Goal: Contribute content: Contribute content

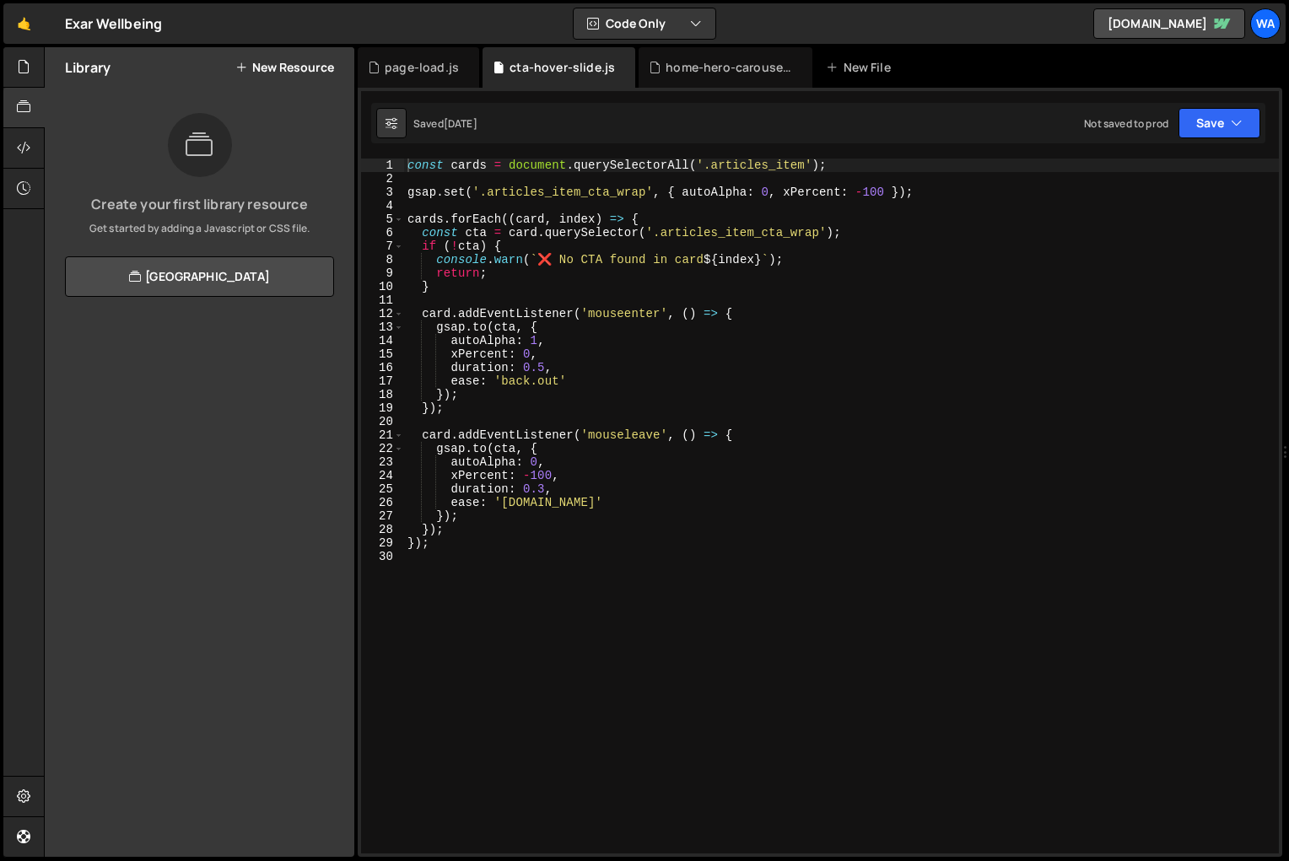
scroll to position [14001, 0]
click at [873, 65] on div "New File" at bounding box center [861, 67] width 71 height 17
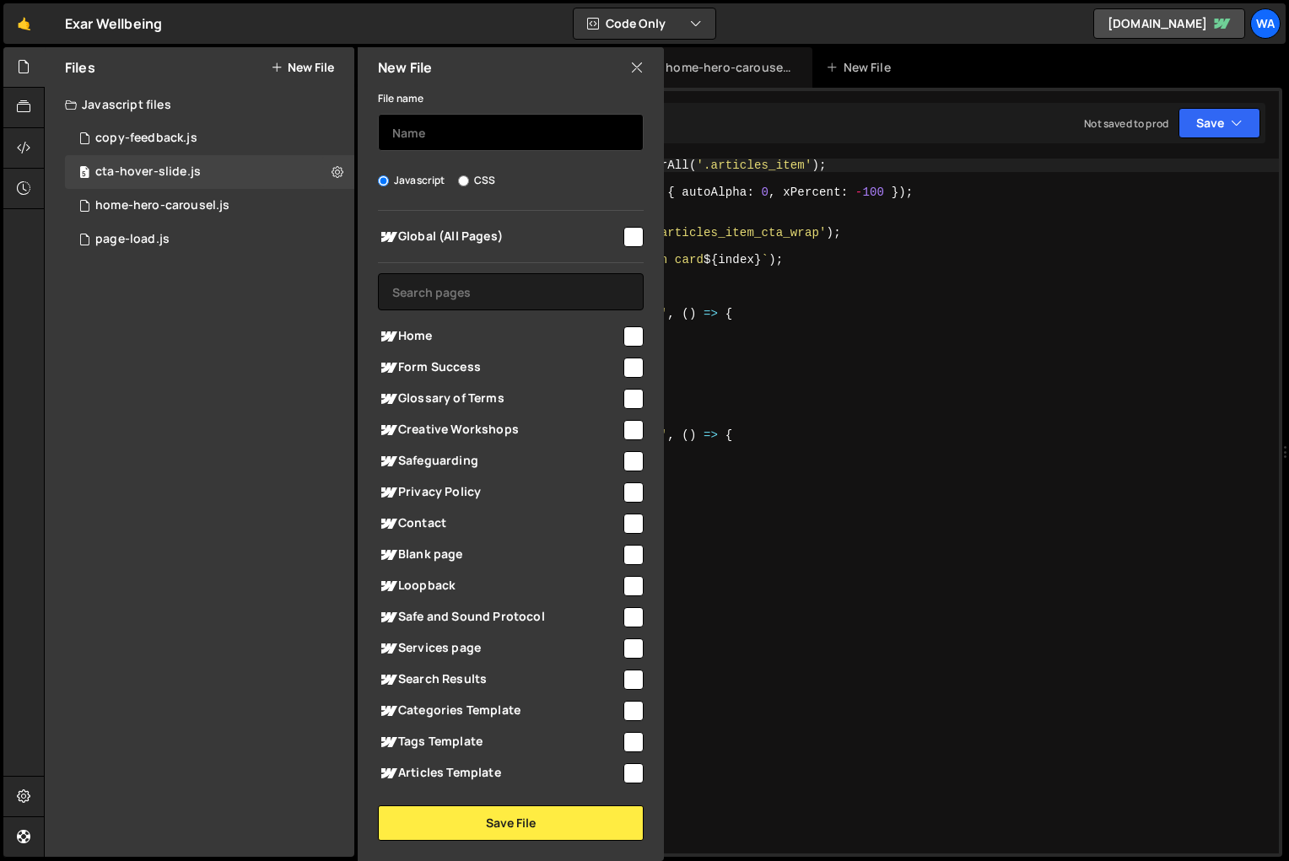
click at [420, 139] on input "text" at bounding box center [511, 132] width 266 height 37
type input "horizontal-scroll"
click at [631, 338] on input "checkbox" at bounding box center [634, 337] width 20 height 20
checkbox input "true"
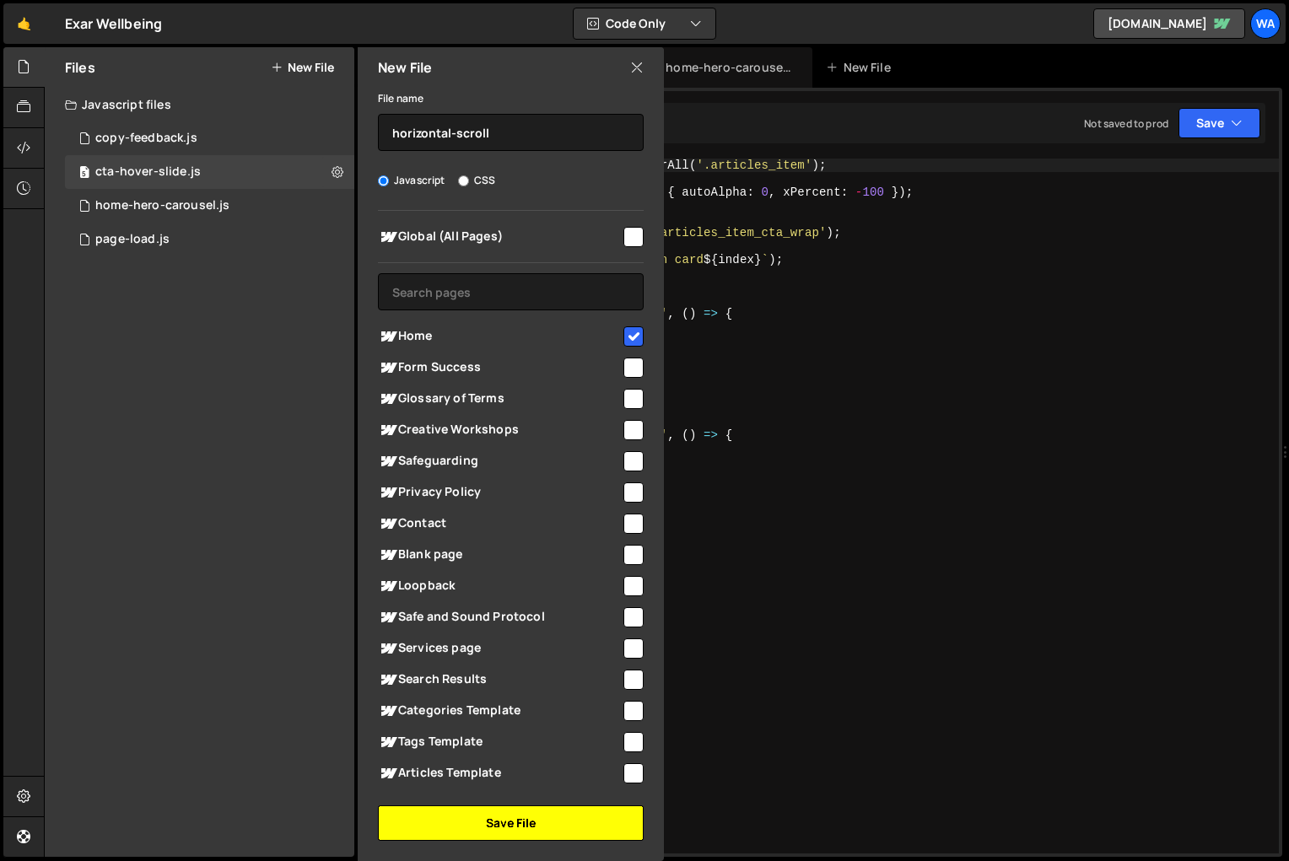
click at [520, 829] on button "Save File" at bounding box center [511, 823] width 266 height 35
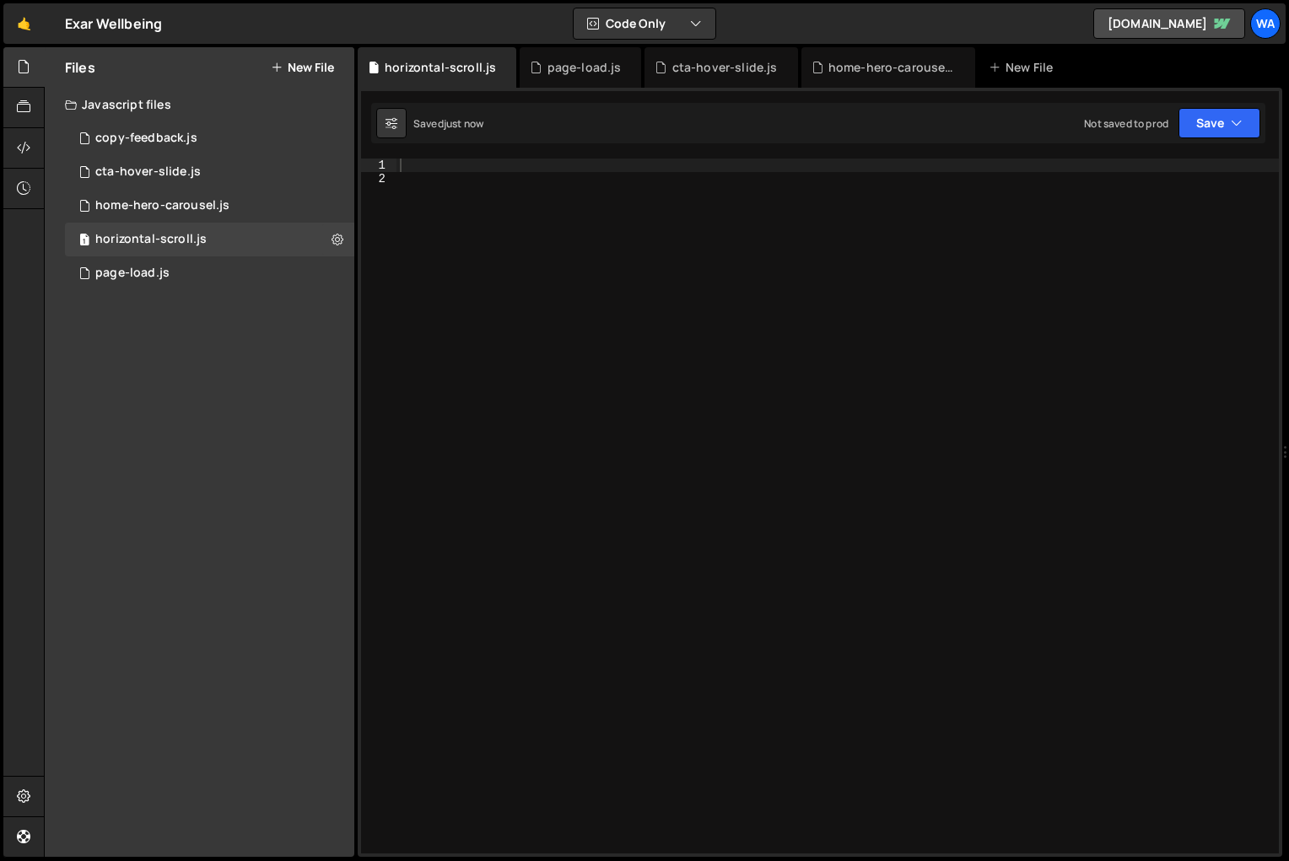
scroll to position [0, 0]
click at [429, 165] on div at bounding box center [838, 520] width 883 height 722
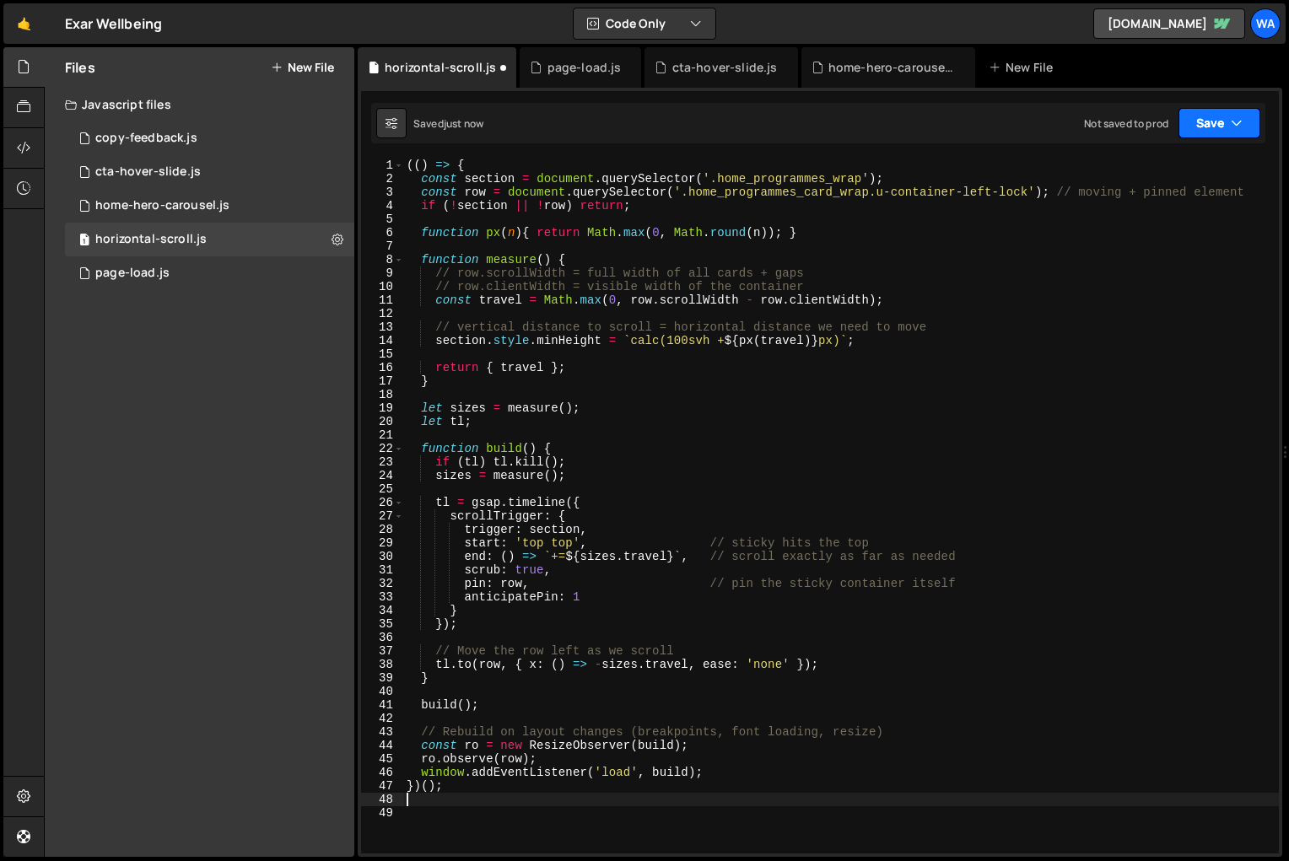
click at [1210, 126] on button "Save" at bounding box center [1220, 123] width 82 height 30
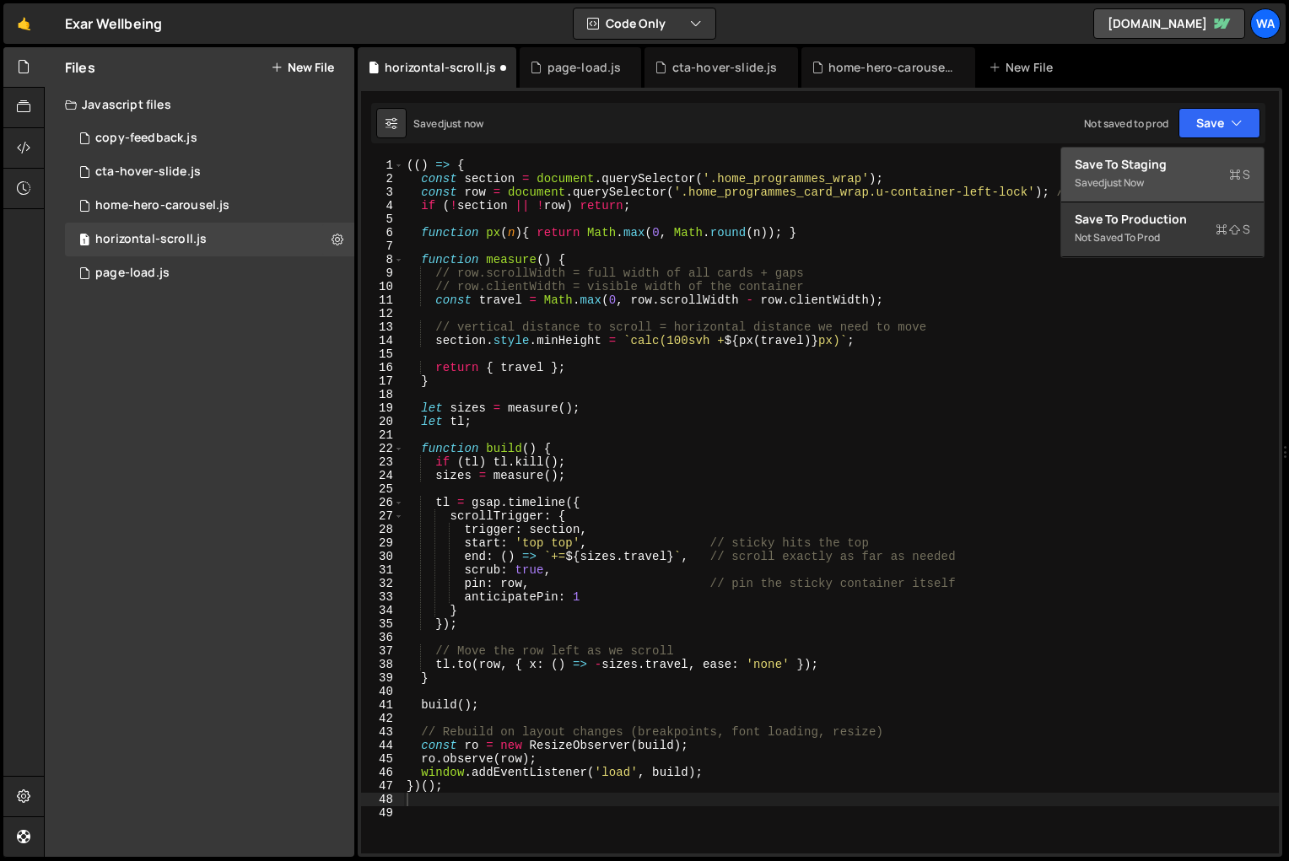
click at [1160, 170] on div "Save to Staging S" at bounding box center [1162, 164] width 175 height 17
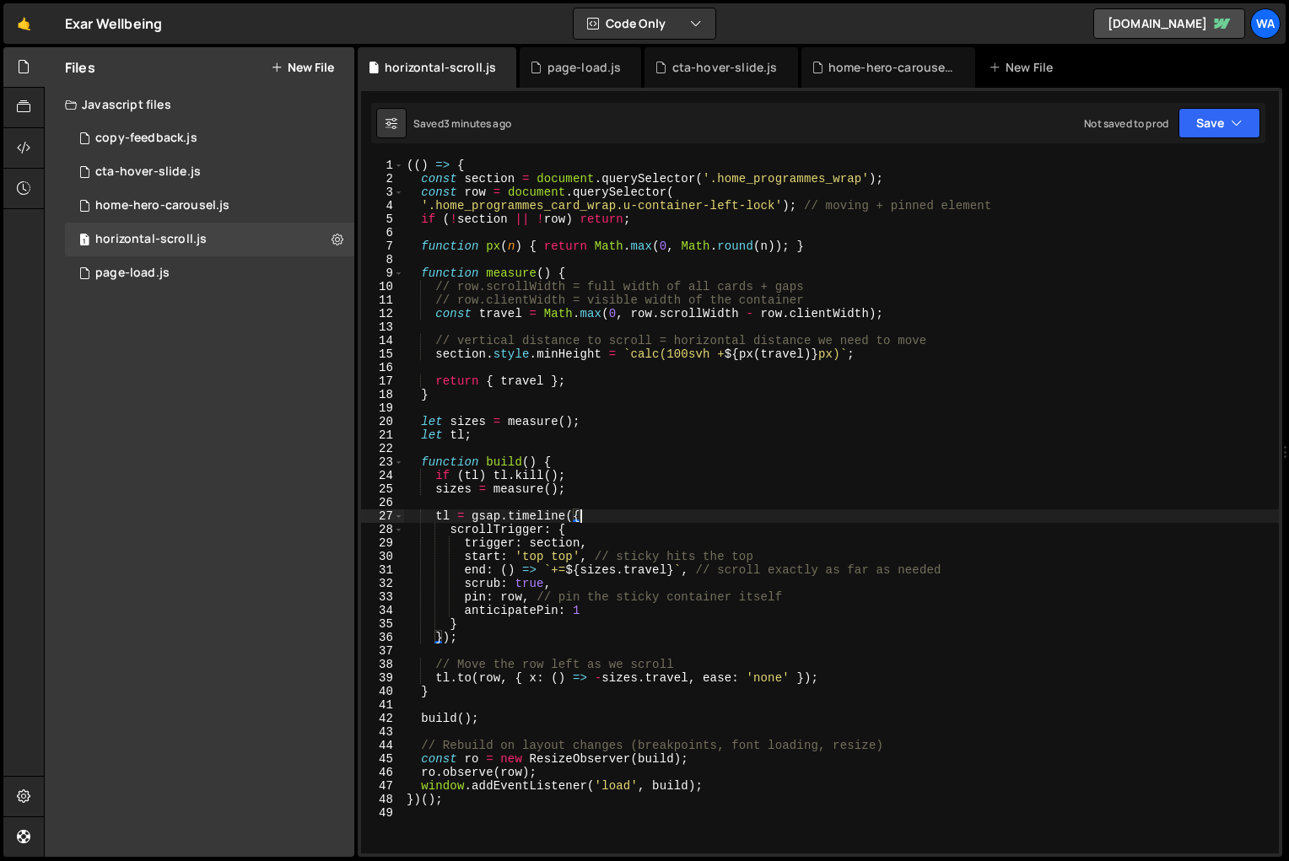
click at [983, 522] on div "(( ) => { const section = document . querySelector ( '.home_programmes_wrap' ) …" at bounding box center [841, 520] width 876 height 722
type textarea "})();"
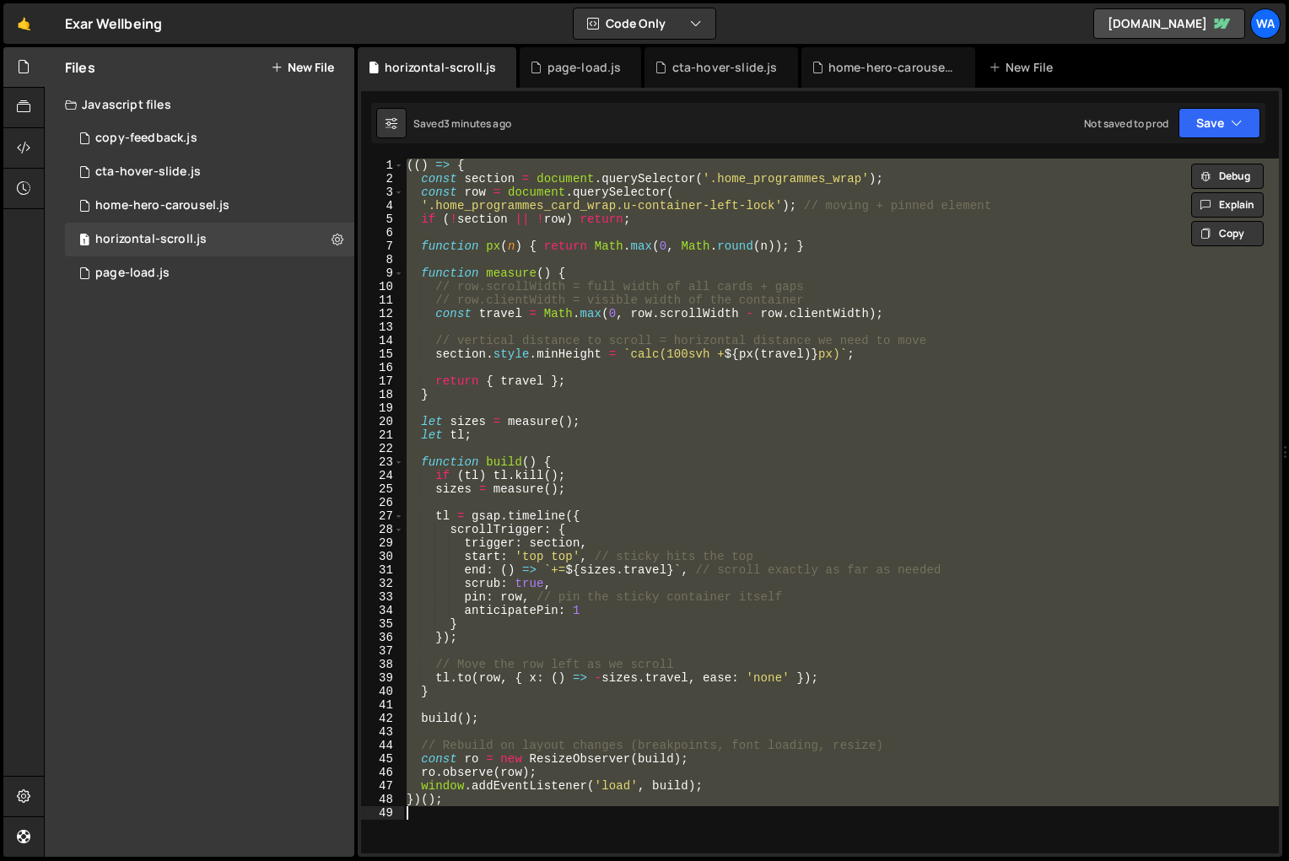
paste textarea
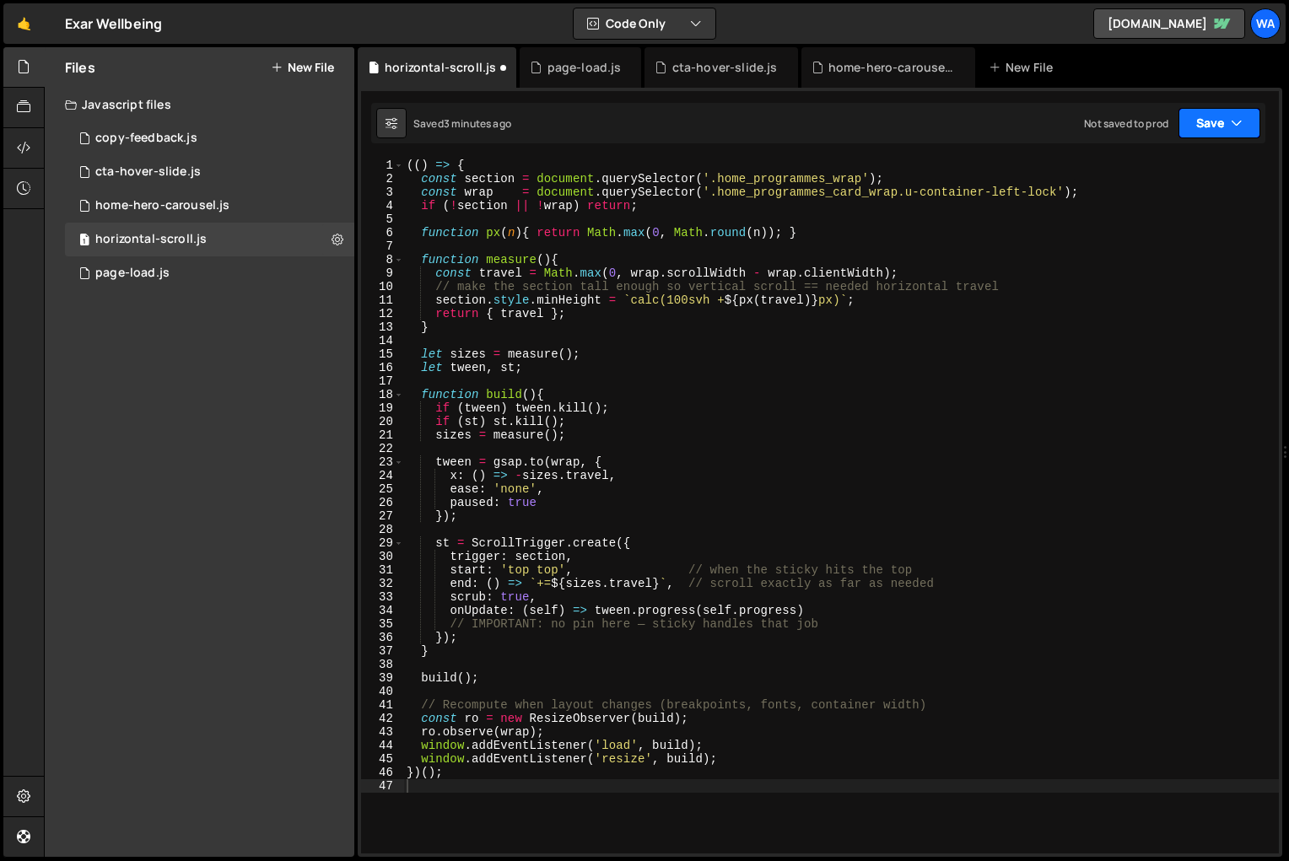
click at [1203, 132] on button "Save" at bounding box center [1220, 123] width 82 height 30
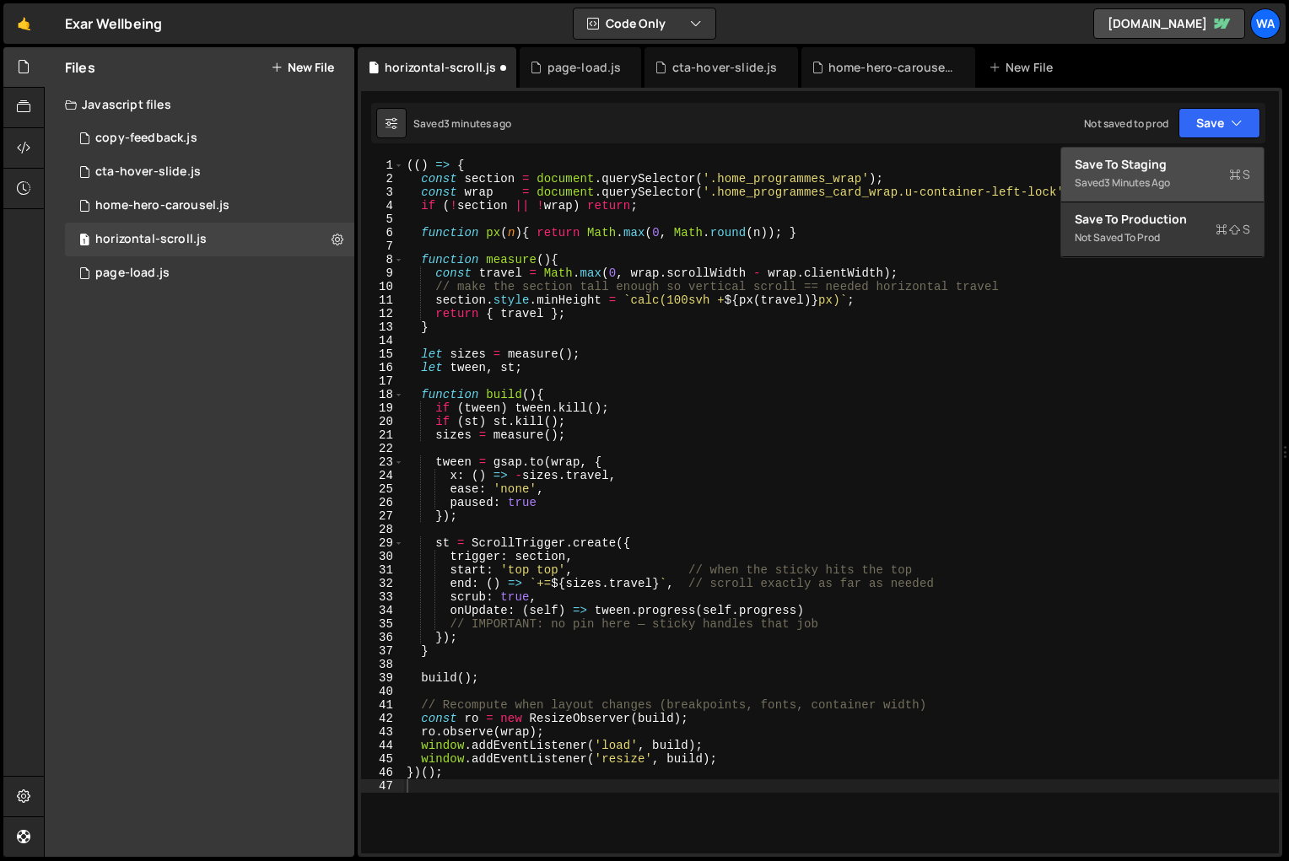
click at [1180, 174] on div "Saved 3 minutes ago" at bounding box center [1162, 183] width 175 height 20
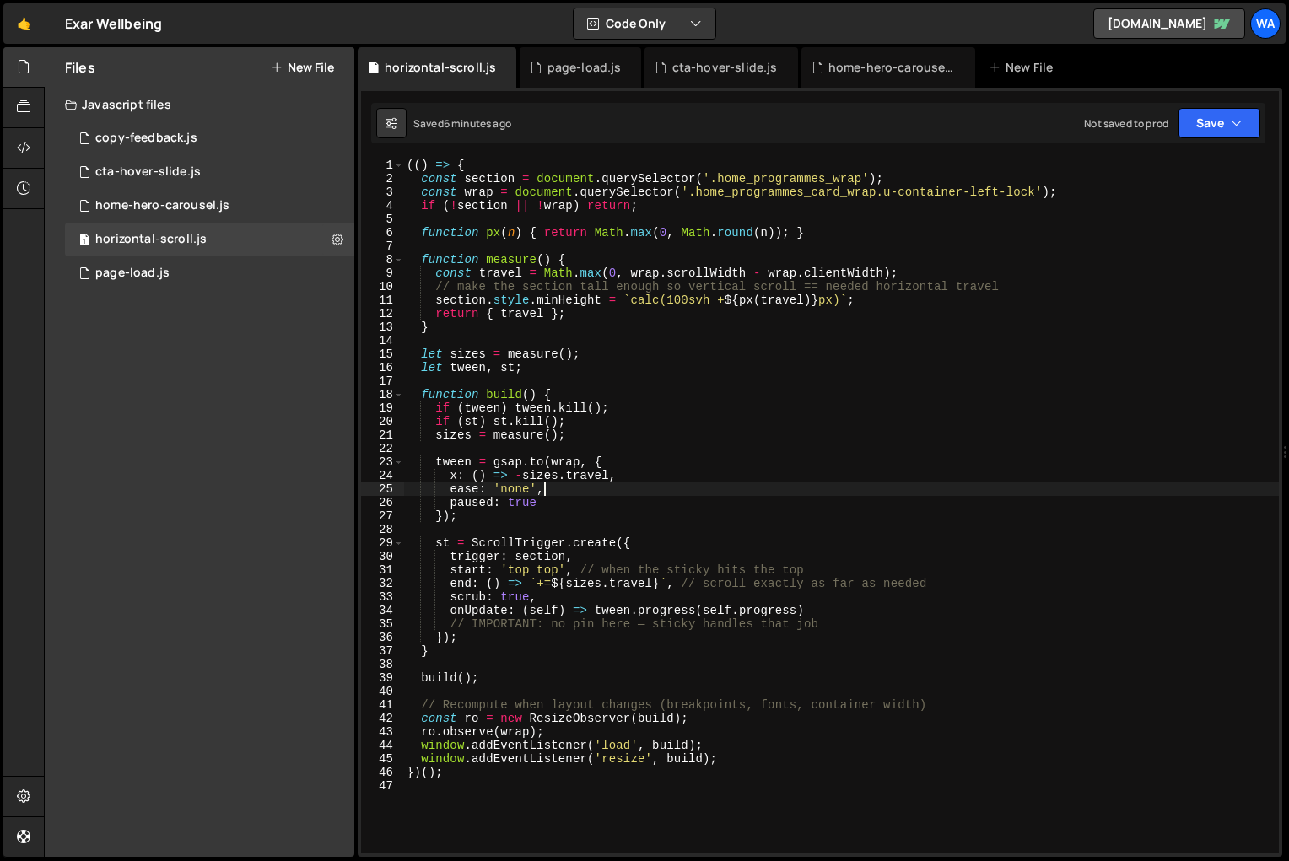
click at [871, 489] on div "(( ) => { const section = document . querySelector ( '.home_programmes_wrap' ) …" at bounding box center [841, 520] width 876 height 722
type textarea "})();"
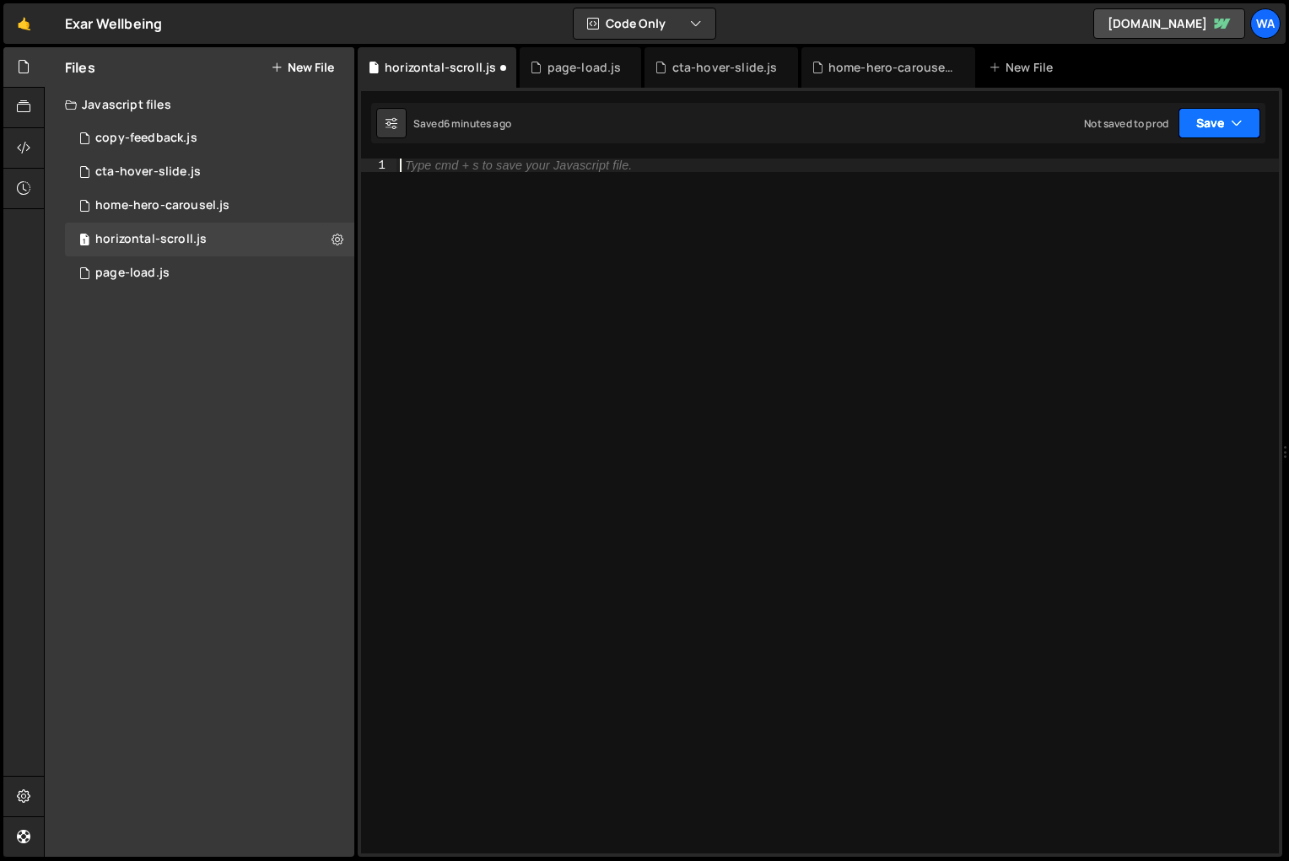
click at [1225, 121] on button "Save" at bounding box center [1220, 123] width 82 height 30
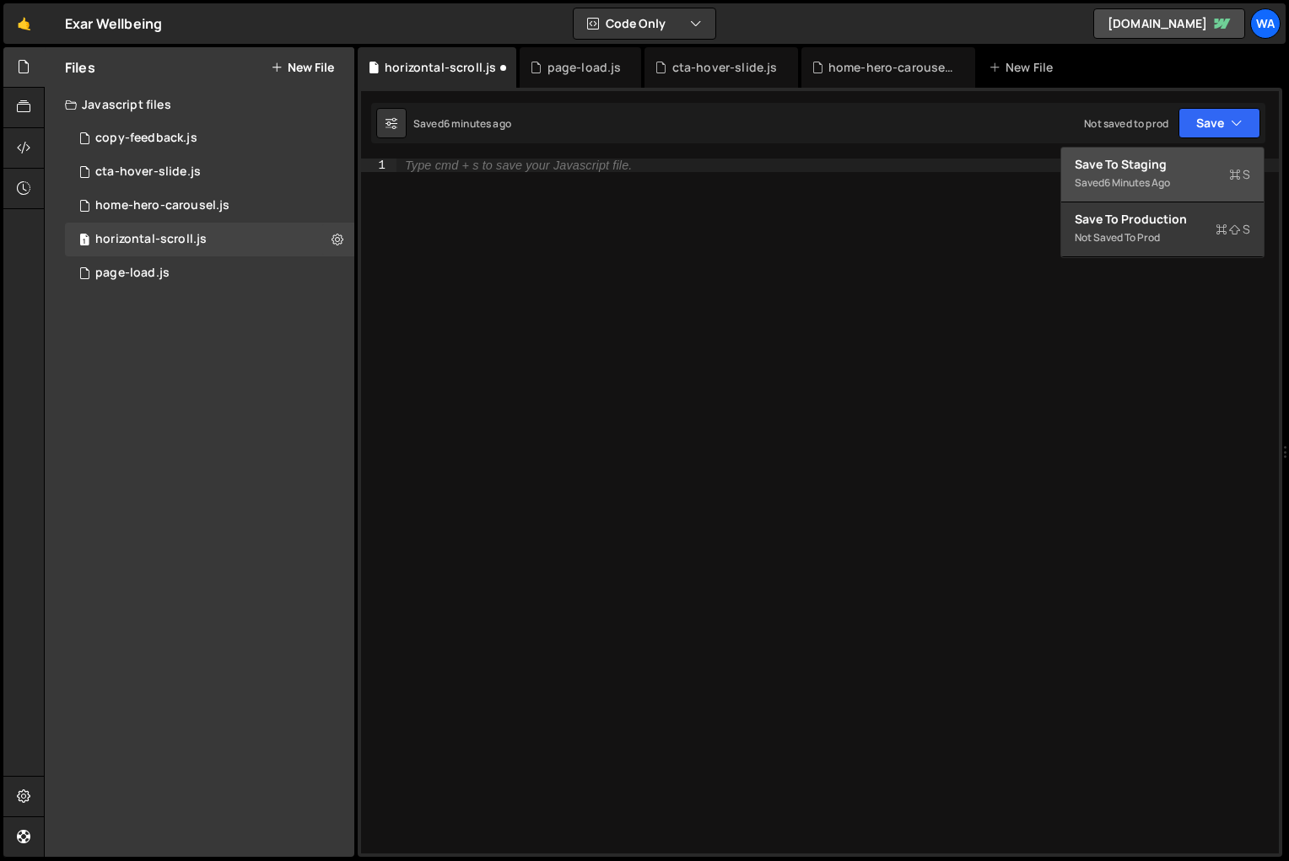
click at [1170, 170] on div "Save to Staging S" at bounding box center [1162, 164] width 175 height 17
